Goal: Contribute content

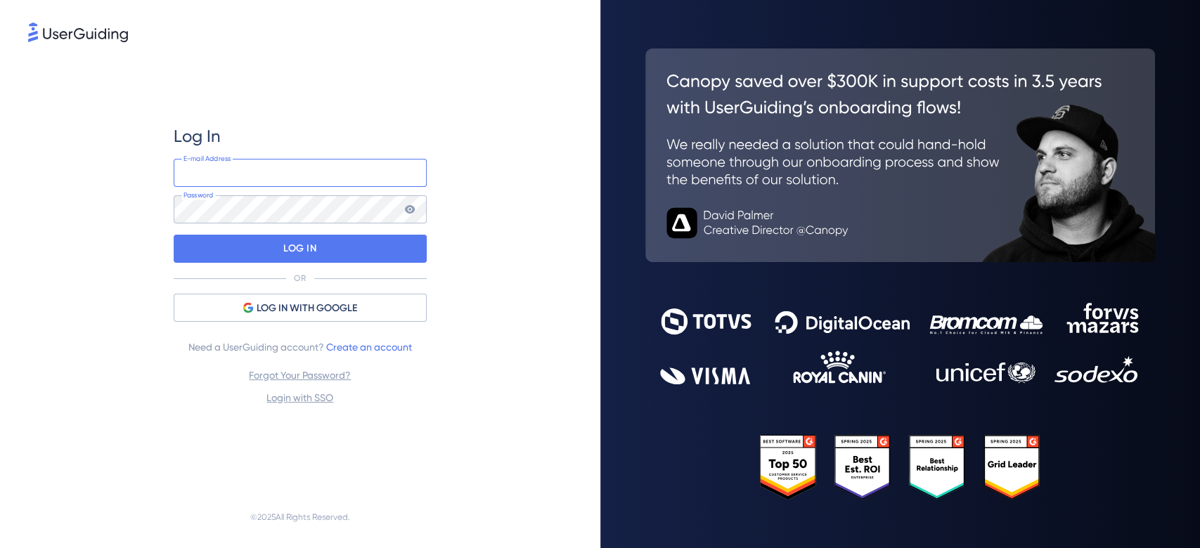
type input "[EMAIL_ADDRESS][DOMAIN_NAME]"
click at [318, 264] on div "Log In [EMAIL_ADDRESS][DOMAIN_NAME] E-mail Address Password LOG IN OR LOG IN WI…" at bounding box center [300, 265] width 253 height 281
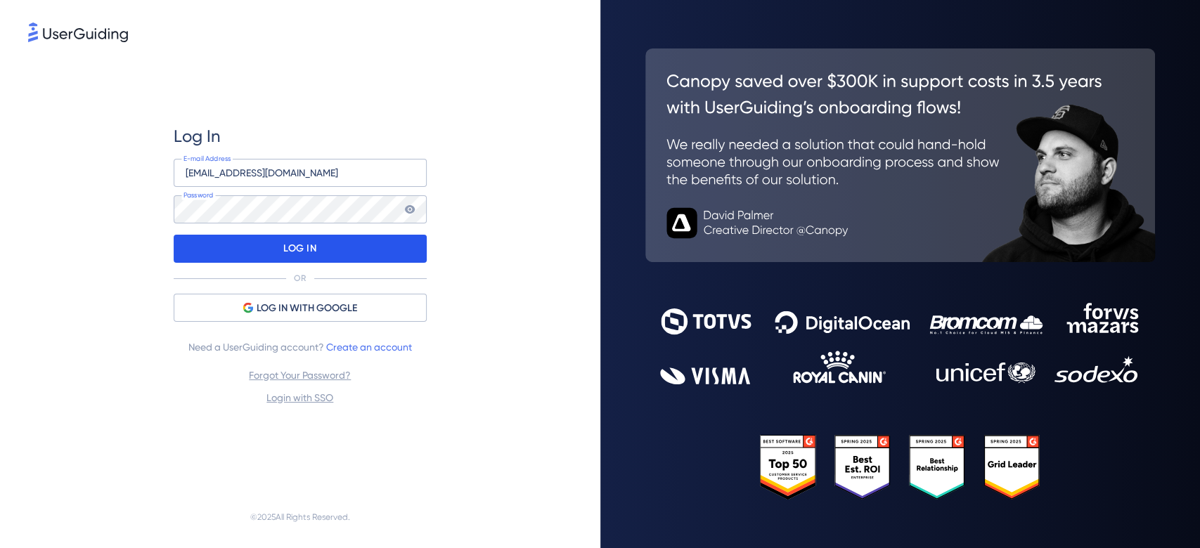
click at [331, 257] on div "LOG IN" at bounding box center [300, 249] width 253 height 28
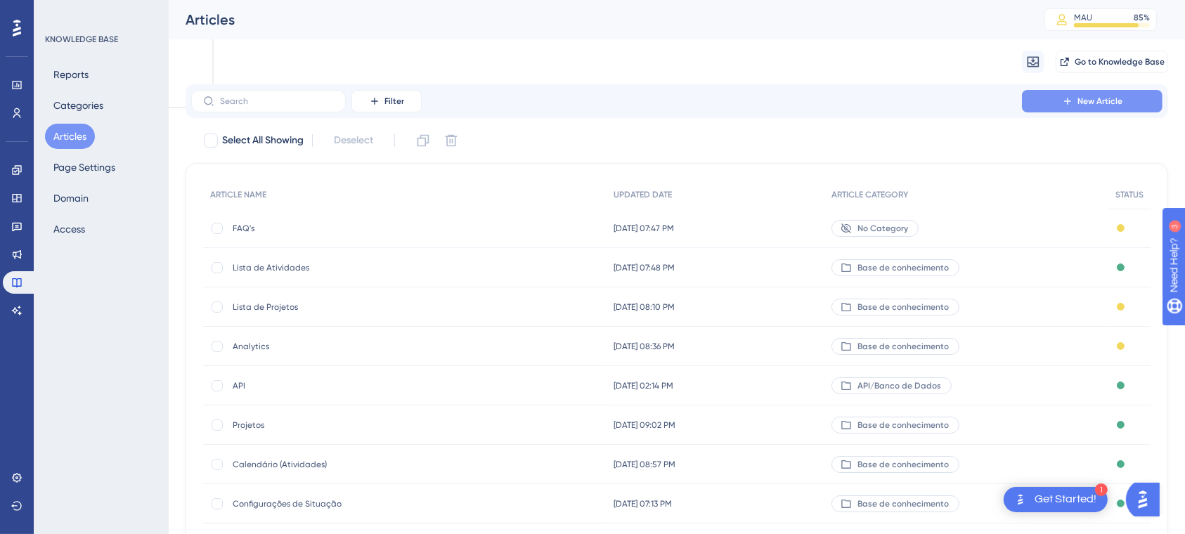
click at [1080, 98] on span "New Article" at bounding box center [1099, 101] width 45 height 11
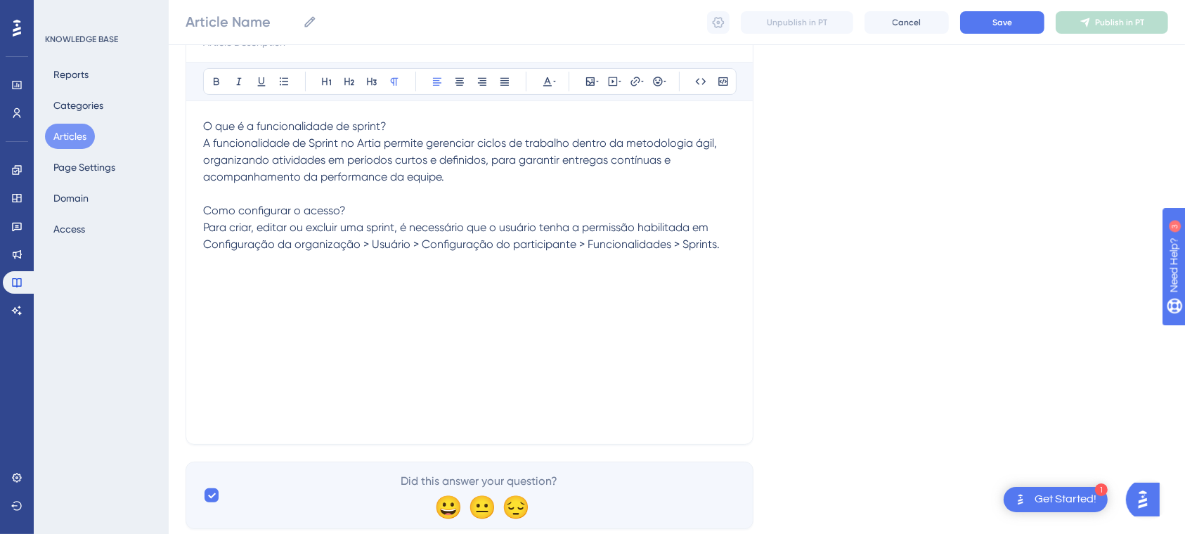
scroll to position [179, 0]
click at [510, 176] on p "A funcionalidade de Sprint no Artia permite gerenciar ciclos de trabalho dentro…" at bounding box center [469, 162] width 533 height 51
click at [557, 297] on div "O que é a funcionalidade de sprint? A funcionalidade de Sprint no Artia permite…" at bounding box center [469, 274] width 533 height 309
click at [557, 304] on div "O que é a funcionalidade de sprint? A funcionalidade de Sprint no Artia permite…" at bounding box center [469, 274] width 533 height 309
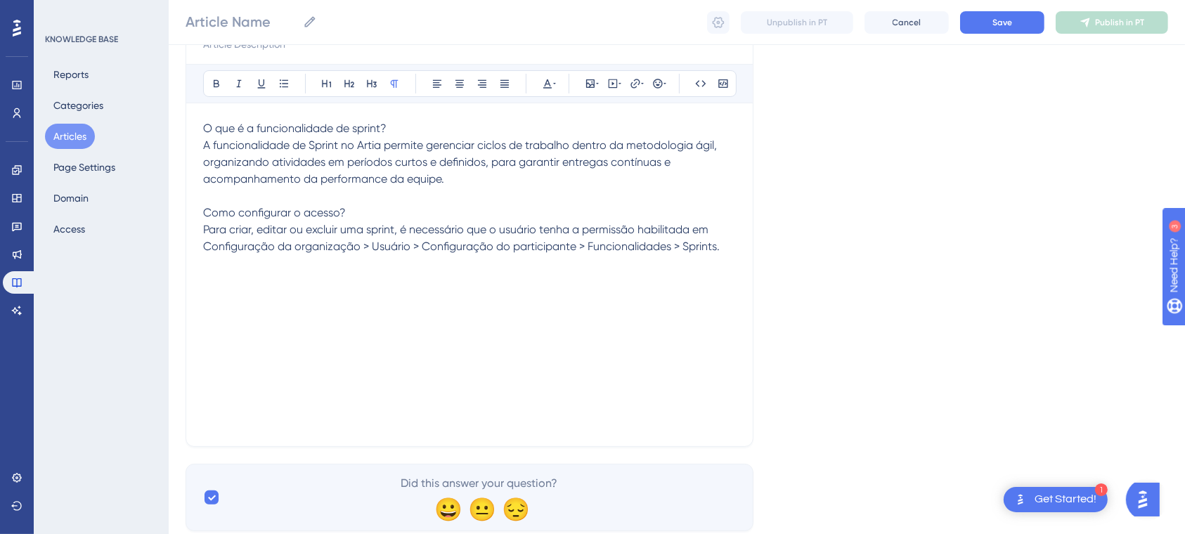
click at [557, 304] on div "O que é a funcionalidade de sprint? A funcionalidade de Sprint no Artia permite…" at bounding box center [469, 274] width 533 height 309
